Goal: Navigation & Orientation: Find specific page/section

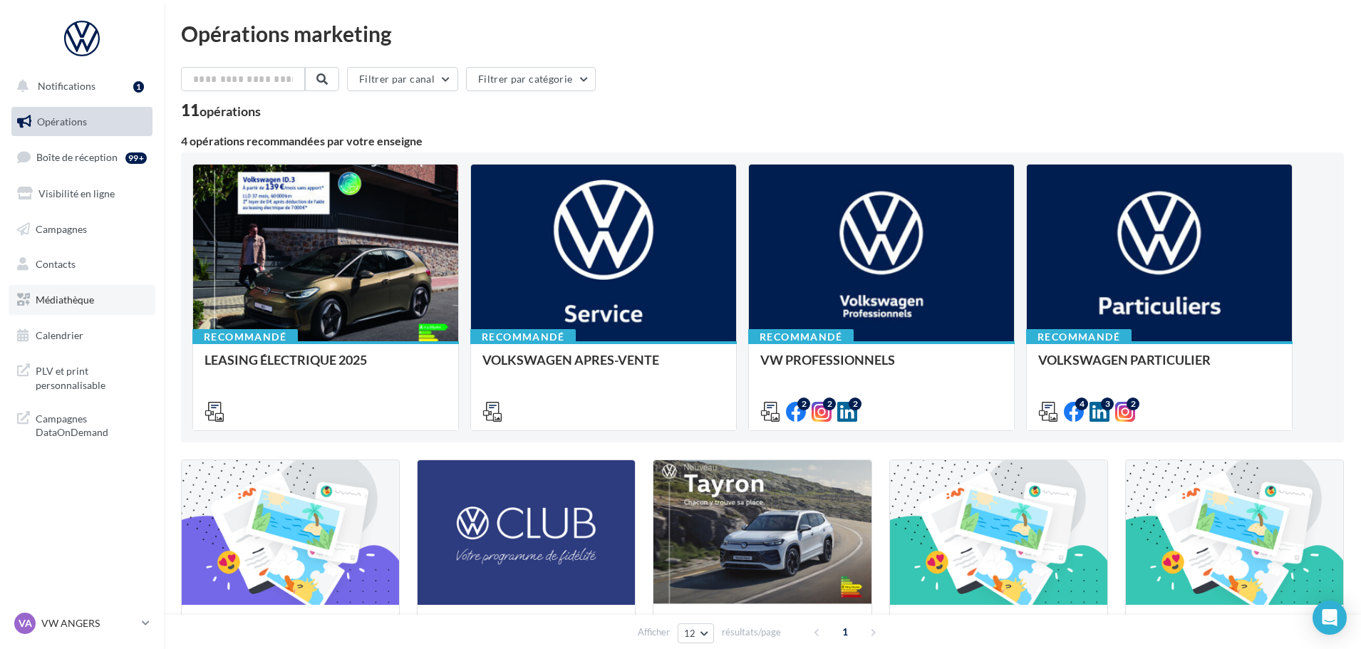
click at [95, 291] on link "Médiathèque" at bounding box center [82, 300] width 147 height 30
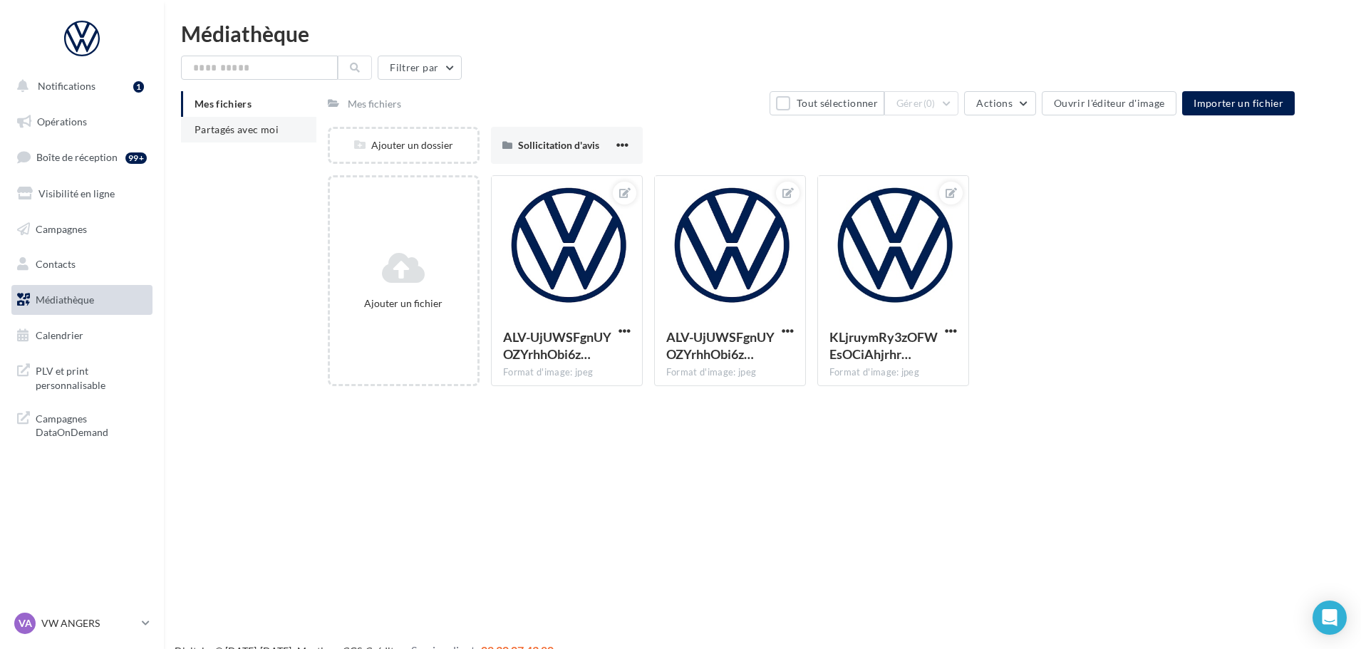
click at [252, 133] on span "Partagés avec moi" at bounding box center [237, 129] width 84 height 12
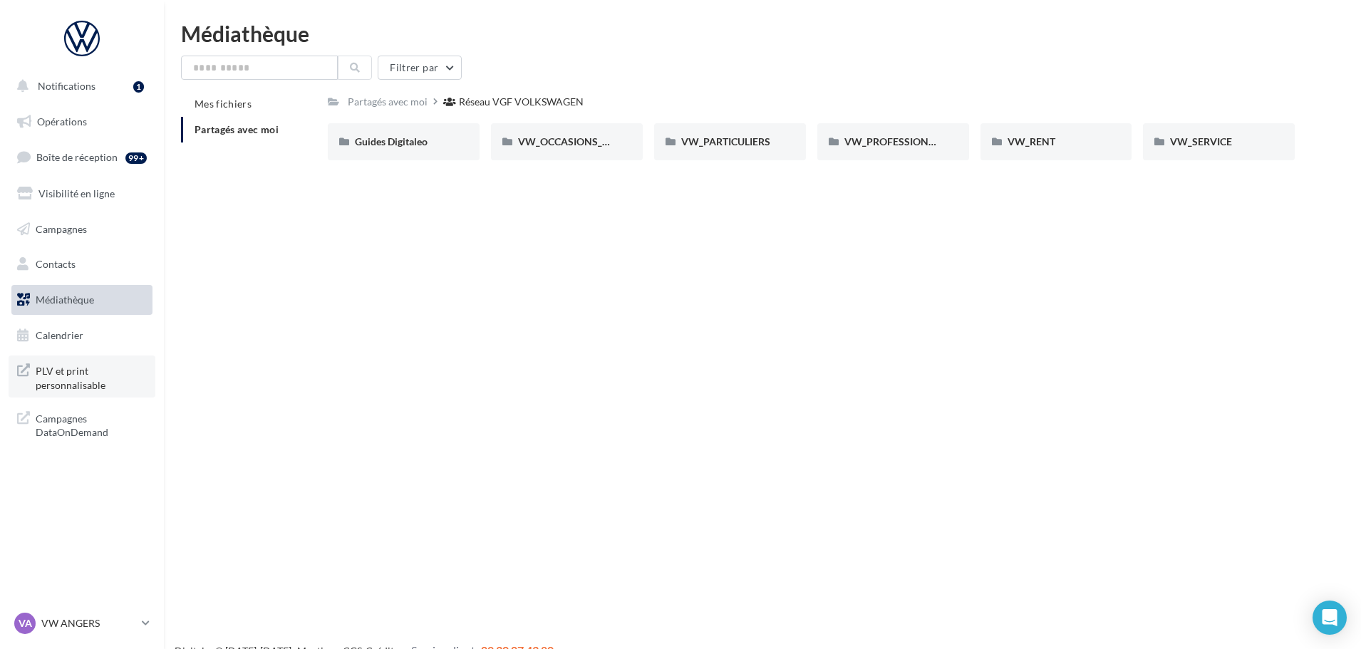
click at [86, 368] on span "PLV et print personnalisable" at bounding box center [91, 376] width 111 height 31
